Goal: Contribute content: Add original content to the website for others to see

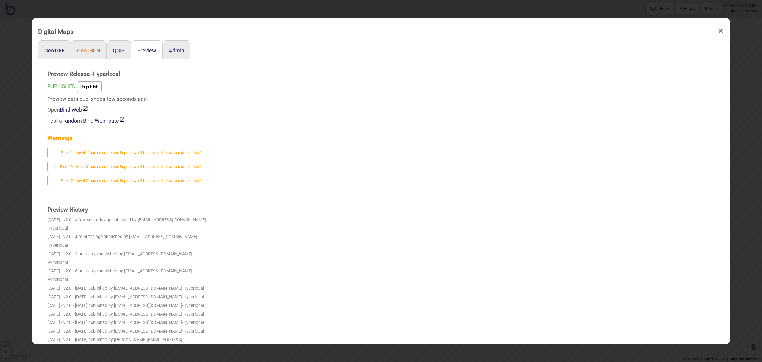
click at [91, 52] on button "GeoJSON" at bounding box center [88, 50] width 23 height 6
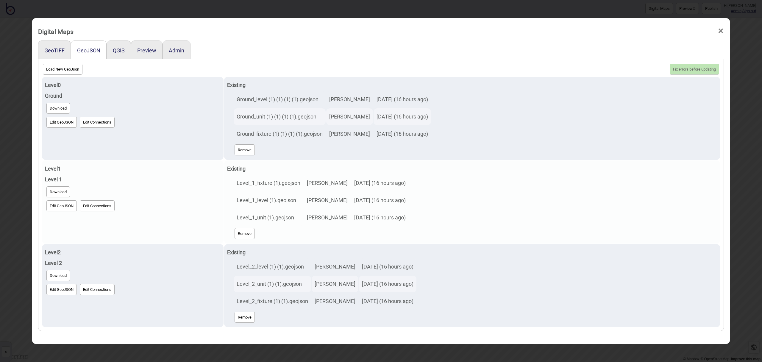
click at [62, 203] on button "Edit GeoJSON" at bounding box center [61, 205] width 30 height 11
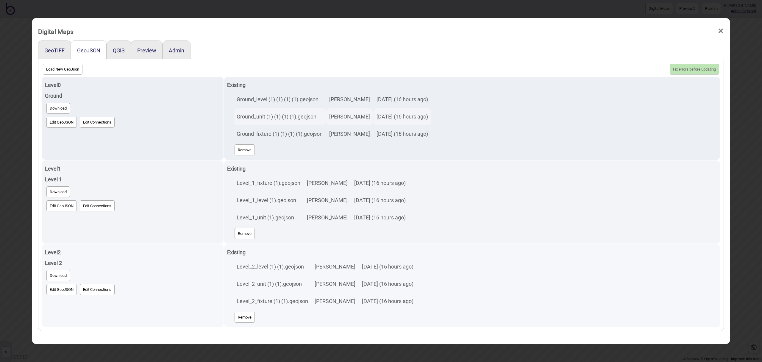
click at [56, 292] on button "Edit GeoJSON" at bounding box center [61, 289] width 30 height 11
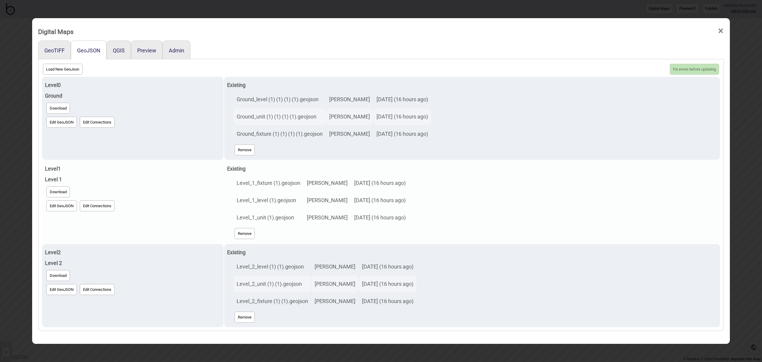
click at [60, 210] on button "Edit GeoJSON" at bounding box center [61, 205] width 30 height 11
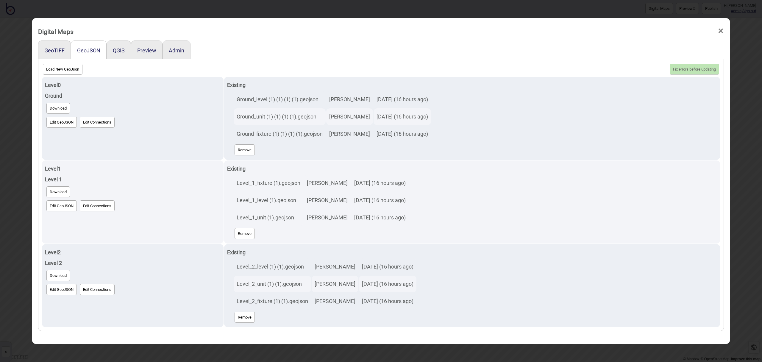
click at [63, 68] on button "Load New GeoJson" at bounding box center [63, 69] width 40 height 11
click input "file" at bounding box center [0, 0] width 0 height 0
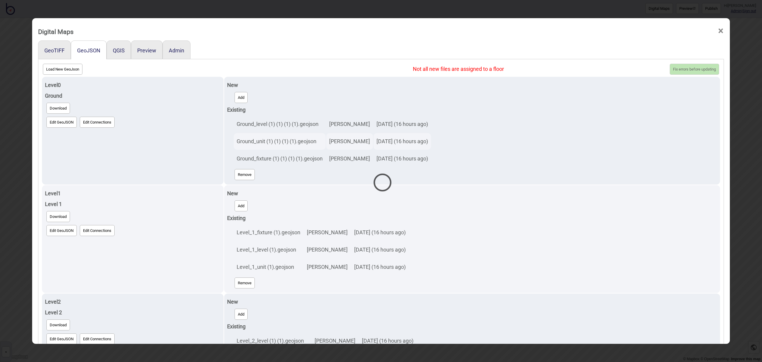
select select "Ground_level (1) (1) (1) (1).geojson"
select select "Ground_unit (1) (1) (1) (1).geojson"
select select "Level_1_fixture (1).geojson"
select select "Level_1_level (1).geojson"
select select "Level_1_unit (1).geojson"
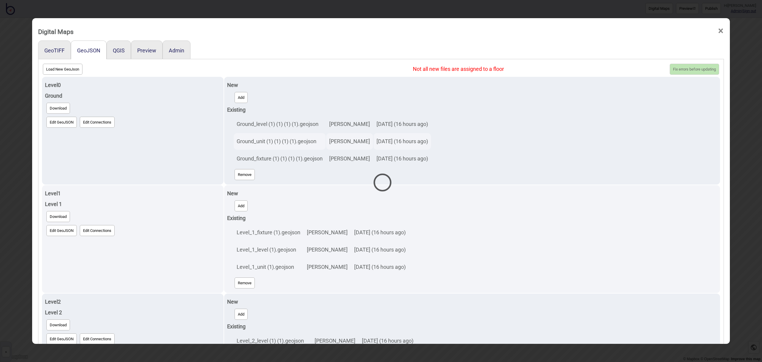
select select "Level_2_fixture (1) (1).geojson"
select select "Level_2_level (1) (1).geojson"
select select "Level_2_unit (1) (1).geojson"
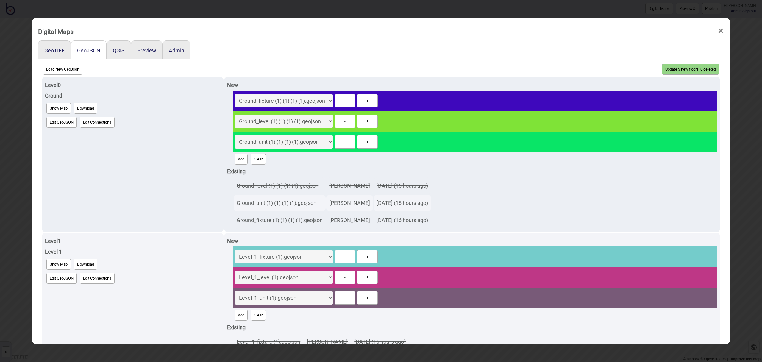
click at [681, 71] on button "Update 3 new floors, 0 deleted" at bounding box center [690, 69] width 57 height 11
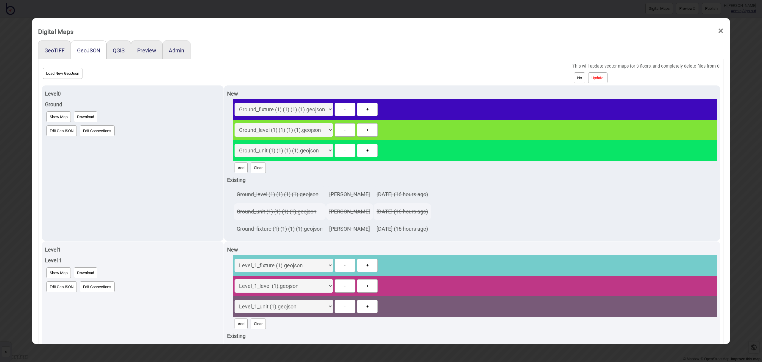
click at [607, 77] on button "Update!" at bounding box center [597, 77] width 19 height 11
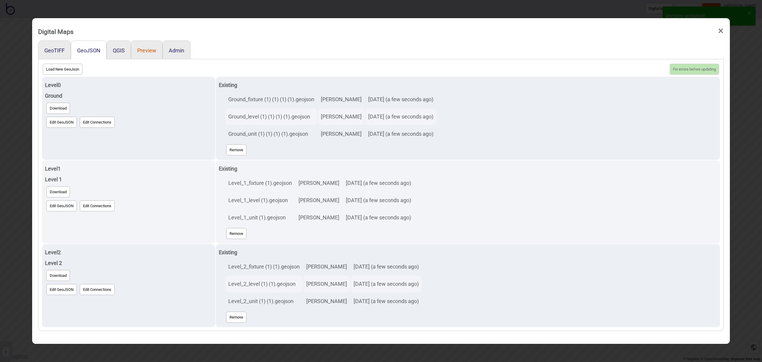
click at [148, 51] on button "Preview" at bounding box center [146, 50] width 19 height 6
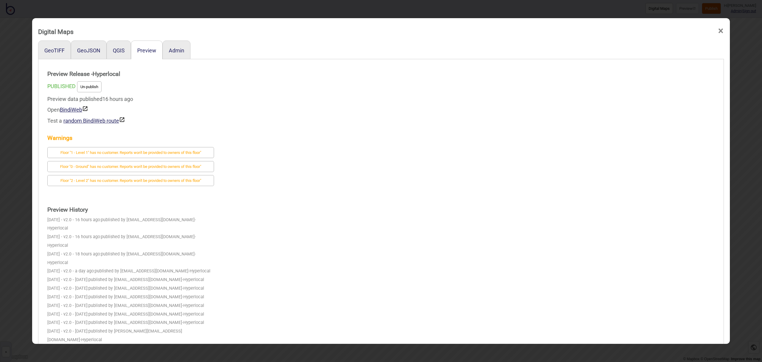
click at [719, 30] on span "×" at bounding box center [720, 31] width 6 height 20
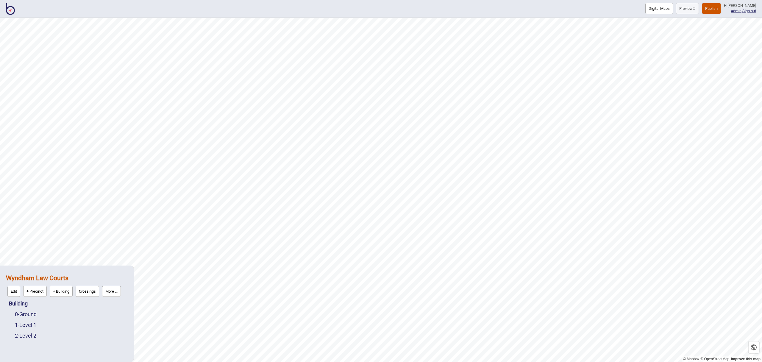
click at [720, 7] on button "Publish" at bounding box center [710, 8] width 19 height 11
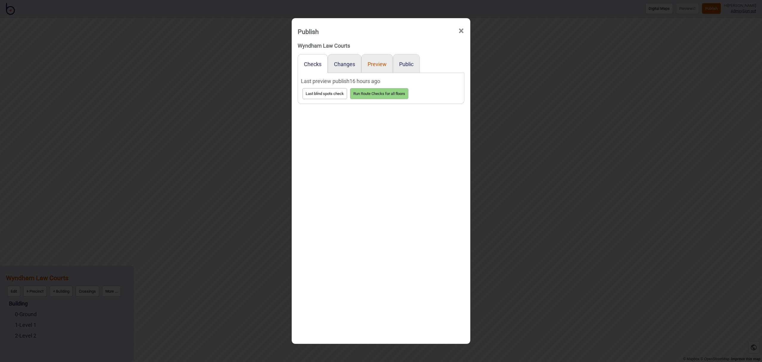
click at [380, 66] on button "Preview" at bounding box center [376, 64] width 19 height 6
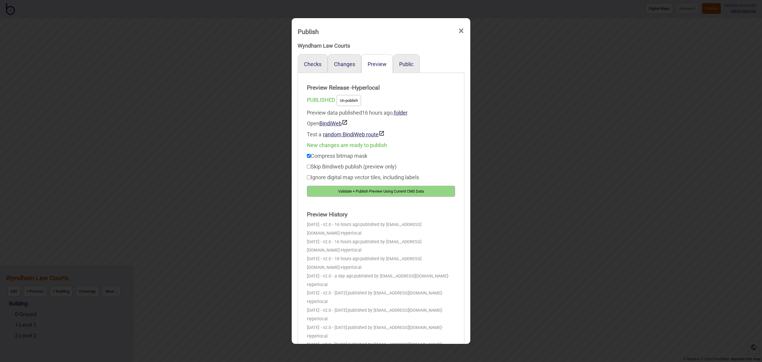
click at [420, 192] on button "Validate + Publish Preview Using Current CMS Data" at bounding box center [381, 191] width 148 height 11
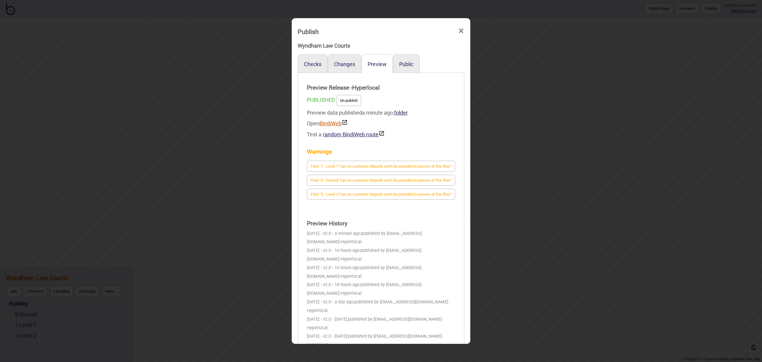
click at [328, 122] on link "BindiWeb" at bounding box center [333, 123] width 28 height 6
click at [406, 64] on button "Public" at bounding box center [406, 64] width 14 height 6
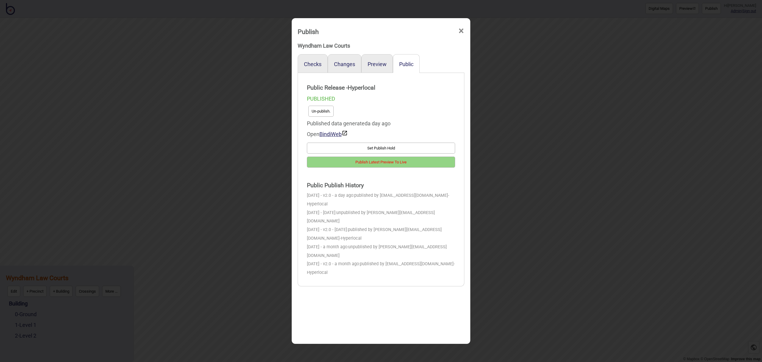
click at [395, 164] on button "Publish Latest Preview To Live" at bounding box center [381, 161] width 148 height 11
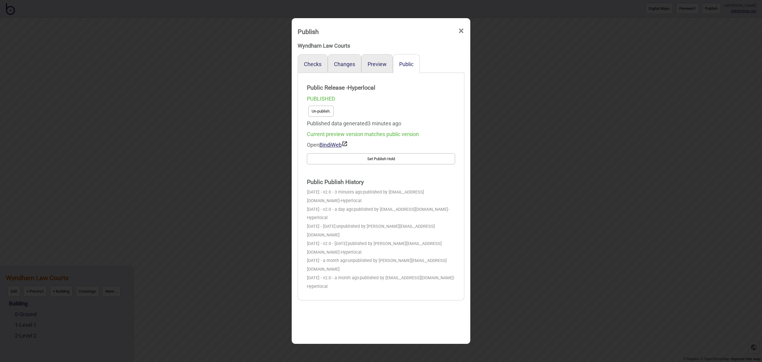
click at [325, 110] on button "Un-publish." at bounding box center [320, 111] width 25 height 11
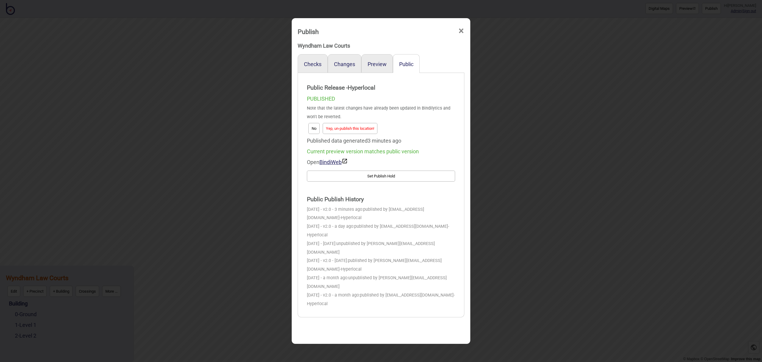
click at [361, 126] on button "Yep, un-publish this location!" at bounding box center [349, 128] width 55 height 11
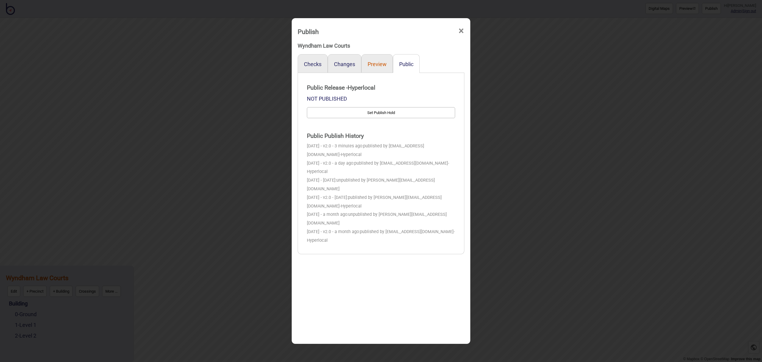
click at [383, 65] on button "Preview" at bounding box center [376, 64] width 19 height 6
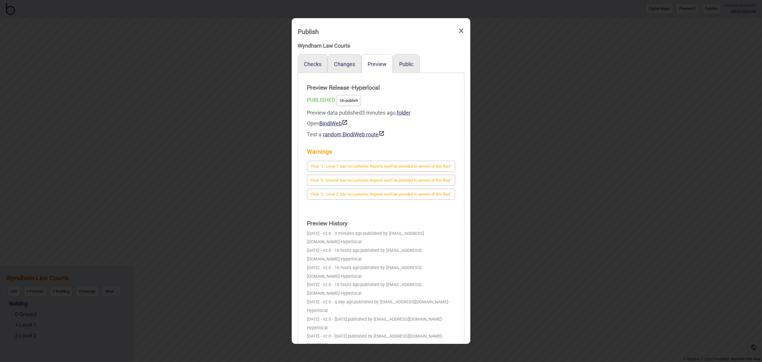
click at [462, 31] on span "×" at bounding box center [461, 31] width 6 height 20
